Goal: Task Accomplishment & Management: Use online tool/utility

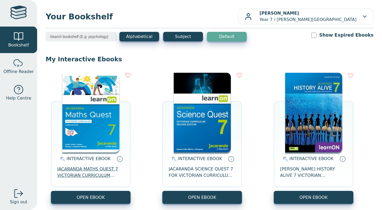
click at [91, 170] on span "JACARANDA MATHS QUEST 7 VICTORIAN CURRICULUM LEARNON EBOOK 3E" at bounding box center [90, 172] width 67 height 13
click at [84, 174] on span "JACARANDA MATHS QUEST 7 VICTORIAN CURRICULUM LEARNON EBOOK 3E" at bounding box center [90, 172] width 67 height 13
